Goal: Task Accomplishment & Management: Complete application form

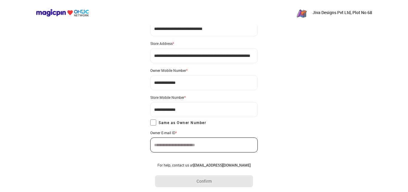
scroll to position [41, 0]
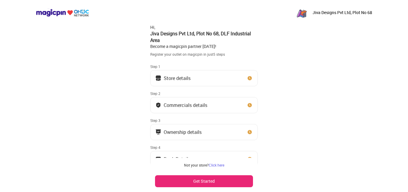
click at [201, 80] on button "Store details" at bounding box center [204, 78] width 108 height 16
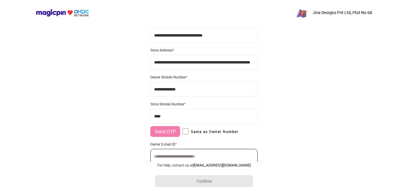
scroll to position [46, 0]
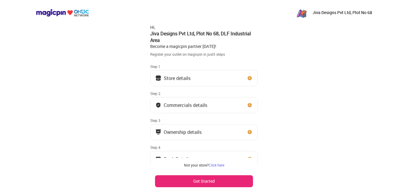
click at [201, 92] on div "Step 2" at bounding box center [204, 93] width 108 height 5
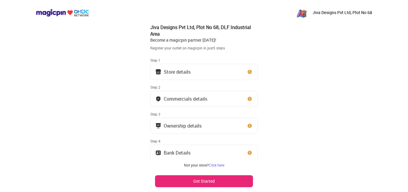
scroll to position [5, 0]
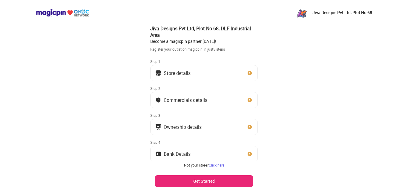
click at [184, 79] on button "Store details" at bounding box center [204, 73] width 108 height 16
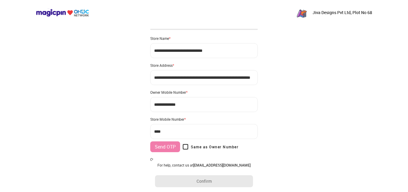
type input "**********"
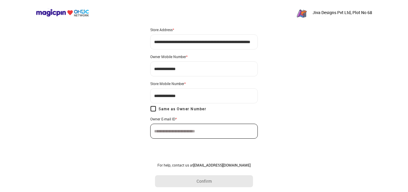
scroll to position [41, 0]
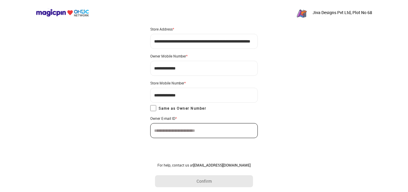
click at [42, 152] on div "**********" at bounding box center [204, 75] width 408 height 233
click at [9, 150] on div "**********" at bounding box center [204, 75] width 408 height 233
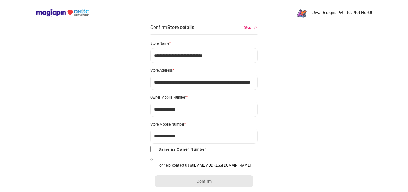
scroll to position [0, 0]
click at [299, 54] on div "**********" at bounding box center [204, 116] width 408 height 233
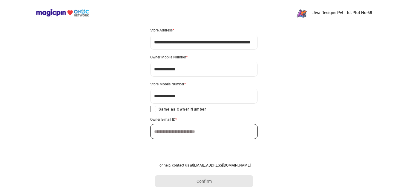
scroll to position [41, 0]
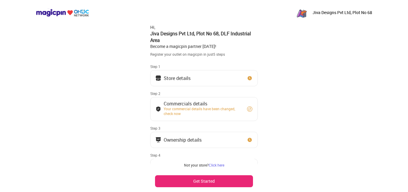
click at [201, 79] on button "Store details" at bounding box center [204, 78] width 108 height 16
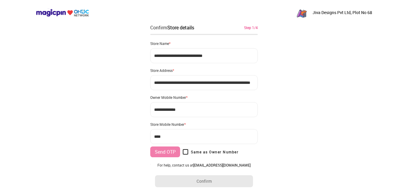
type input "**********"
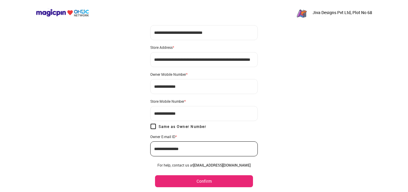
scroll to position [41, 0]
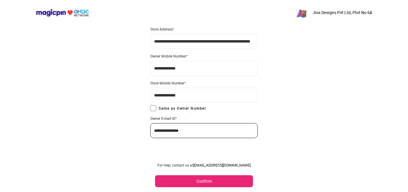
click at [184, 182] on button "Confirm" at bounding box center [204, 181] width 98 height 12
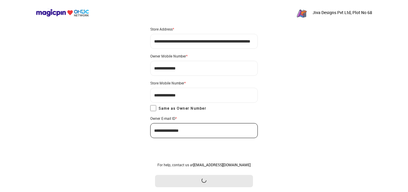
scroll to position [0, 0]
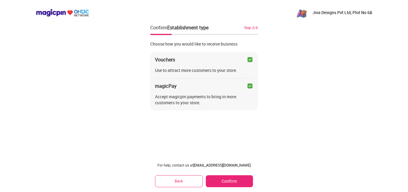
click at [229, 180] on button "Confirm" at bounding box center [229, 181] width 47 height 12
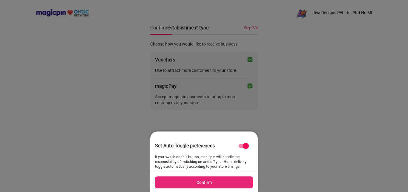
click at [221, 180] on button "Confirm" at bounding box center [204, 182] width 98 height 12
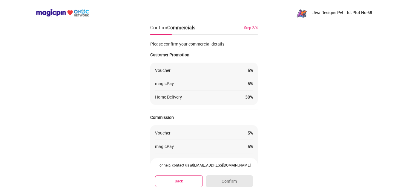
scroll to position [69, 0]
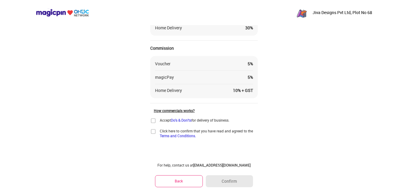
click at [154, 120] on img at bounding box center [153, 120] width 6 height 6
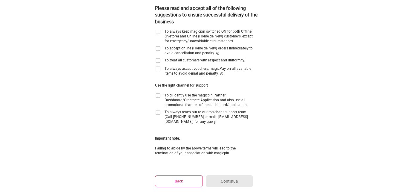
scroll to position [0, 0]
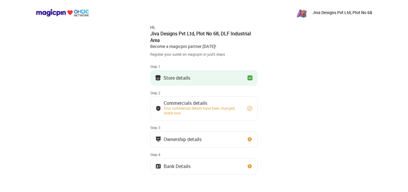
click at [221, 81] on button "Store details" at bounding box center [204, 78] width 108 height 16
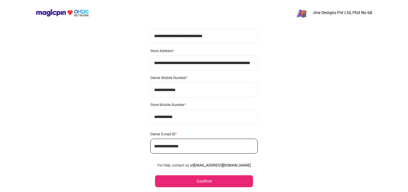
scroll to position [35, 0]
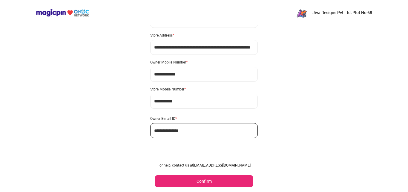
click at [206, 180] on button "Confirm" at bounding box center [204, 181] width 98 height 12
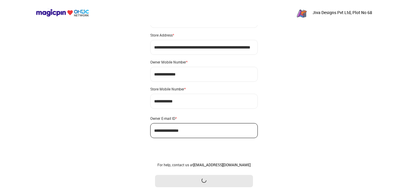
scroll to position [0, 0]
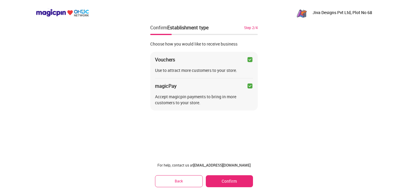
click at [219, 180] on button "Confirm" at bounding box center [229, 181] width 47 height 12
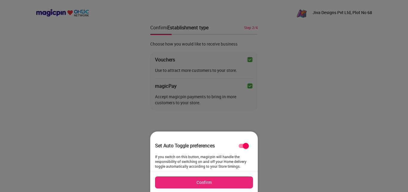
click at [220, 183] on button "Confirm" at bounding box center [204, 182] width 98 height 12
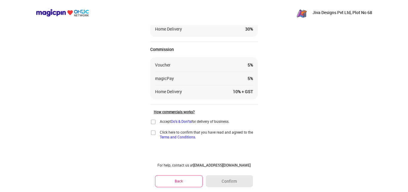
scroll to position [69, 0]
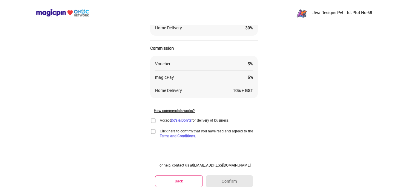
click at [152, 121] on img at bounding box center [153, 120] width 6 height 6
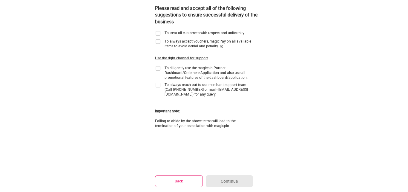
click at [172, 178] on button "Back" at bounding box center [179, 181] width 48 height 12
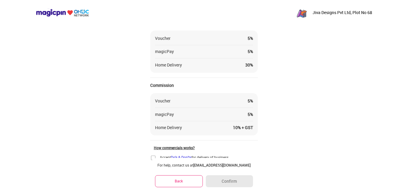
scroll to position [69, 0]
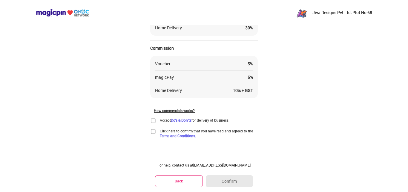
click at [153, 121] on img at bounding box center [153, 120] width 6 height 6
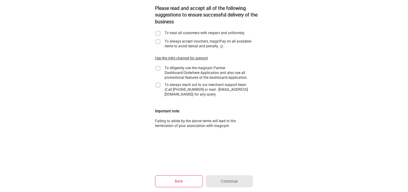
scroll to position [0, 0]
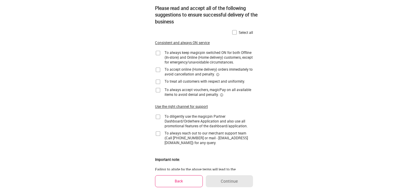
click at [235, 33] on img at bounding box center [235, 32] width 6 height 6
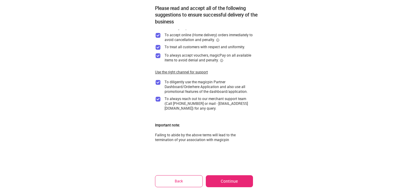
scroll to position [48, 0]
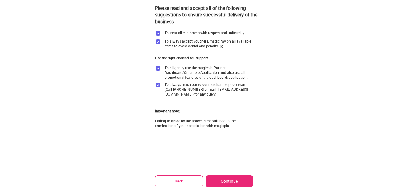
click at [226, 180] on button "Continue" at bounding box center [229, 181] width 47 height 12
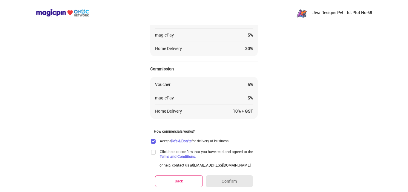
click at [153, 152] on img at bounding box center [153, 152] width 6 height 6
click at [213, 178] on button "Confirm" at bounding box center [229, 181] width 47 height 12
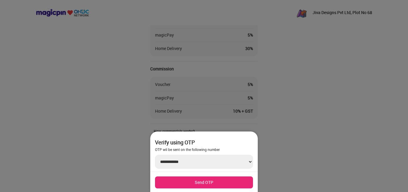
click at [319, 122] on div at bounding box center [204, 96] width 408 height 192
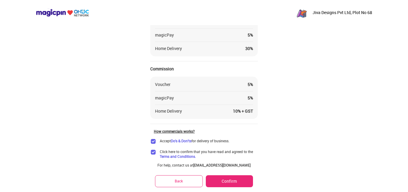
click at [231, 182] on button "Confirm" at bounding box center [229, 181] width 47 height 12
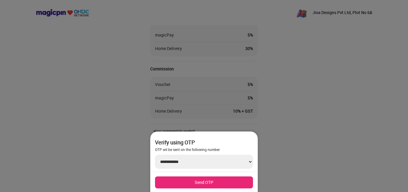
click at [228, 182] on button "Send OTP" at bounding box center [204, 182] width 98 height 12
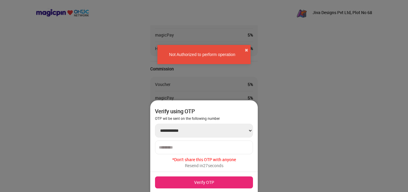
click at [247, 46] on div "Not Authorized to perform operation ✖" at bounding box center [204, 54] width 93 height 19
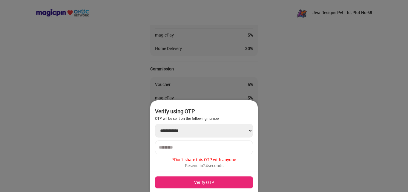
click at [127, 110] on div at bounding box center [204, 96] width 408 height 192
